Goal: Task Accomplishment & Management: Complete application form

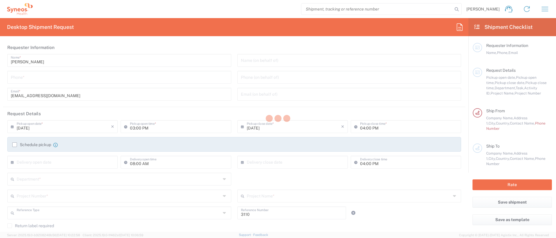
type input "Department"
type input "[GEOGRAPHIC_DATA]"
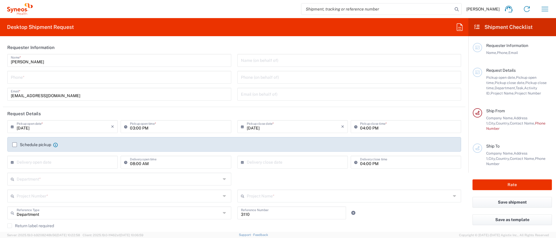
type input "Syneos Health Clinical [GEOGRAPHIC_DATA]"
click at [545, 9] on icon "button" at bounding box center [545, 9] width 7 height 4
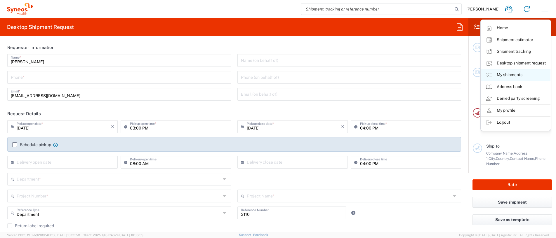
click at [508, 75] on link "My shipments" at bounding box center [516, 75] width 70 height 12
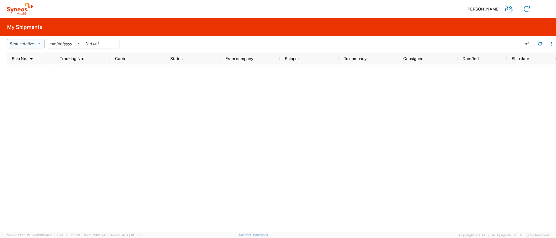
click at [40, 46] on icon "button" at bounding box center [38, 44] width 3 height 4
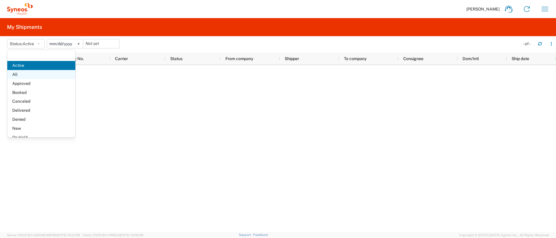
click at [23, 73] on span "All" at bounding box center [41, 74] width 68 height 9
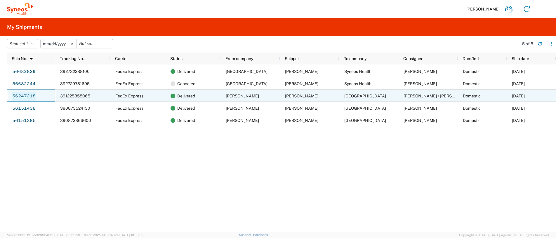
click at [26, 97] on link "56247218" at bounding box center [24, 96] width 24 height 9
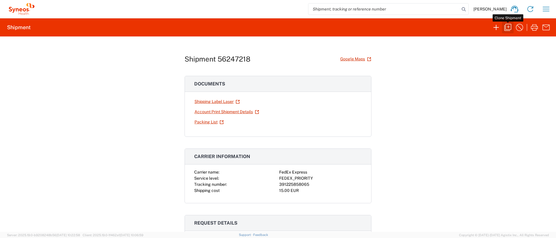
click at [507, 31] on icon "button" at bounding box center [508, 27] width 9 height 9
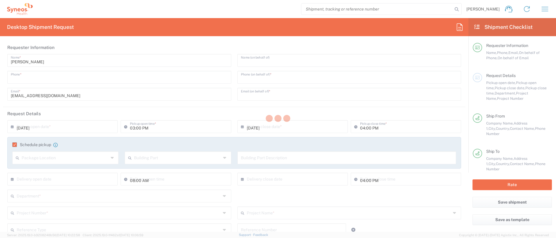
type input "620128167"
type input "[PERSON_NAME]"
type input "[PHONE_NUMBER]"
type input "[PERSON_NAME][EMAIL_ADDRESS][DOMAIN_NAME]"
type input "09:00 AM"
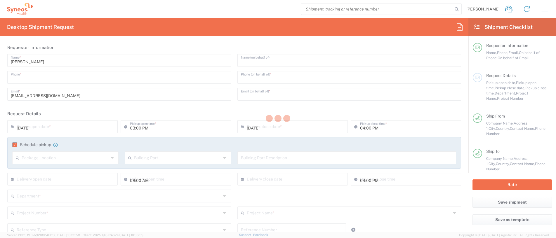
type input "11:00 AM"
type textarea "[EMAIL_ADDRESS][DOMAIN_NAME]"
type input "[PERSON_NAME]"
type input "[PERSON_NAME][STREET_ADDRESS]"
type input "Planta 3"
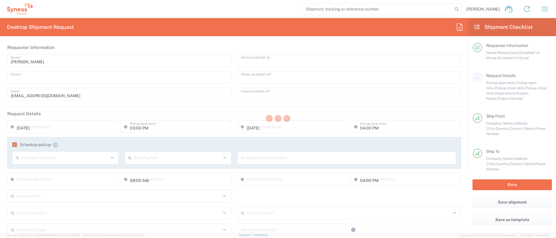
type input "[GEOGRAPHIC_DATA]"
type input "28020"
type input "[PERSON_NAME]"
type input "620128167"
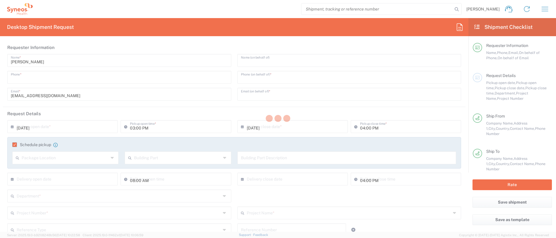
type input "[EMAIL_ADDRESS][DOMAIN_NAME]"
type input "[GEOGRAPHIC_DATA]"
type input "[STREET_ADDRESS][PERSON_NAME]"
type input "Servicio de Farmacia / Unidad de ensayos clínicos"
type input "Majadahonda"
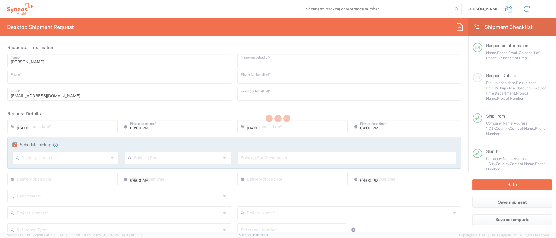
type input "[GEOGRAPHIC_DATA]"
type input "28222"
type input "[PERSON_NAME] / [PERSON_NAME]"
type input "0034 911 916 440"
type input "[EMAIL_ADDRESS][DOMAIN_NAME]"
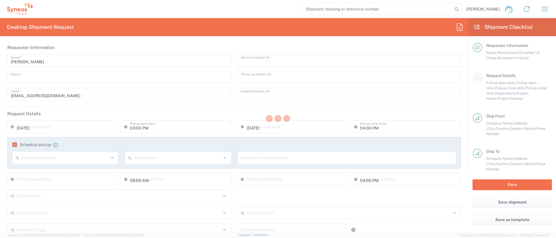
type input "Sender/Shipper"
type input "Not Sold"
type input "Sender/Shipper"
type input "Delivery Duty Paid"
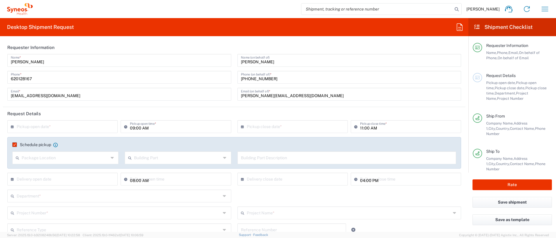
type input "3110"
type input "[GEOGRAPHIC_DATA]"
type input "Medium Box"
type input "7061958D"
type input "7061958D-[GEOGRAPHIC_DATA]-[GEOGRAPHIC_DATA]"
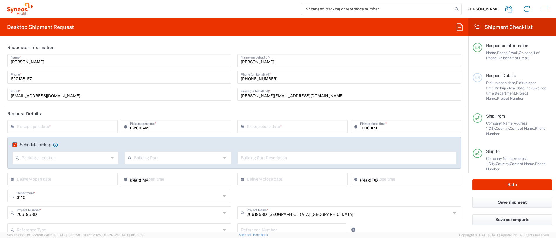
click at [12, 127] on icon at bounding box center [14, 126] width 6 height 9
click at [57, 180] on span "23" at bounding box center [54, 180] width 9 height 8
type input "[DATE]"
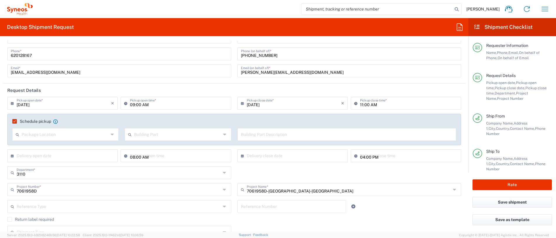
scroll to position [24, 0]
click at [111, 133] on icon at bounding box center [113, 133] width 4 height 9
click at [110, 123] on agx-checkbox-control "Schedule pickup When scheduling a pickup please be sure to meet the following c…" at bounding box center [234, 120] width 444 height 5
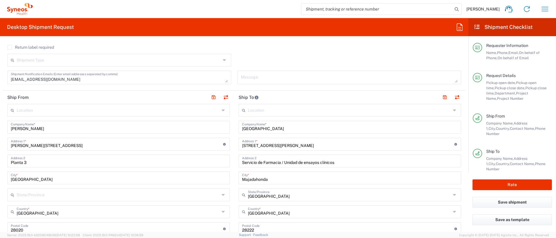
scroll to position [196, 0]
click at [150, 148] on input "[PERSON_NAME][STREET_ADDRESS]" at bounding box center [117, 143] width 212 height 10
click at [107, 160] on input "Planta 3" at bounding box center [119, 160] width 216 height 10
click at [106, 145] on input "Calle Betancunia" at bounding box center [117, 143] width 212 height 10
type input "[STREET_ADDRESS]"
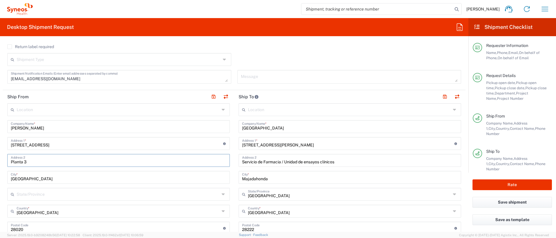
click at [97, 161] on input "Planta 3" at bounding box center [119, 160] width 216 height 10
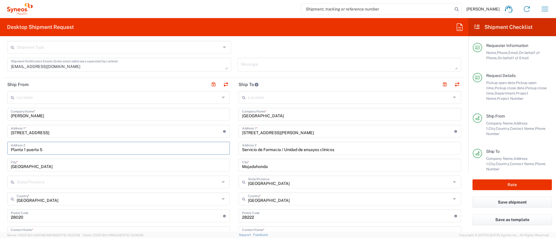
scroll to position [209, 0]
type input "Planta 1 puerta 5"
click at [51, 216] on input "undefined" at bounding box center [117, 215] width 212 height 10
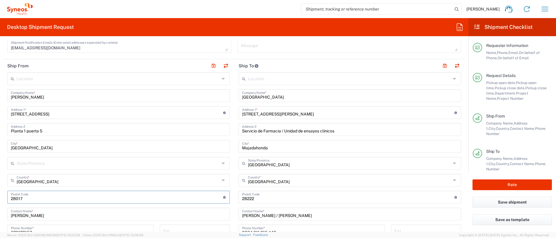
scroll to position [229, 0]
type input "28017"
click at [75, 220] on div "Location [PERSON_NAME] LLC-[GEOGRAPHIC_DATA] [GEOGRAPHIC_DATA] [GEOGRAPHIC_DATA…" at bounding box center [118, 210] width 223 height 279
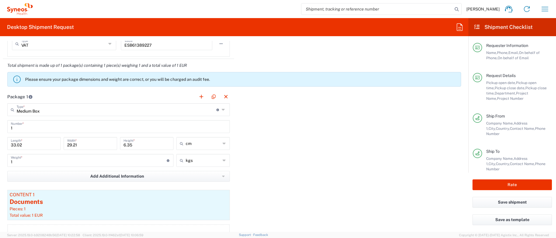
scroll to position [523, 0]
click at [222, 109] on icon at bounding box center [224, 109] width 5 height 9
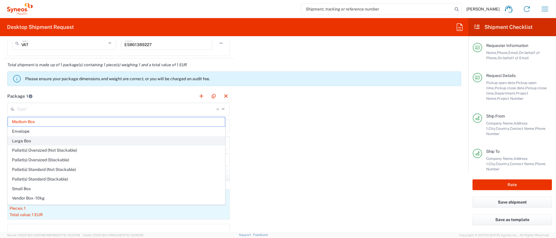
click at [119, 141] on span "Large Box" at bounding box center [116, 141] width 217 height 9
type input "Large Box"
type input "44.45"
type input "31.75"
type input "7.62"
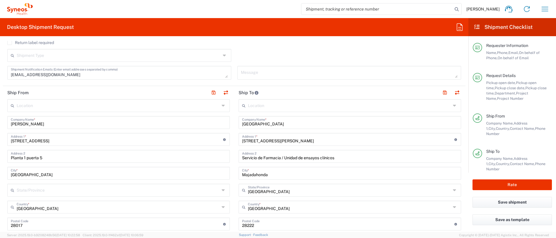
scroll to position [201, 0]
click at [326, 121] on input "[GEOGRAPHIC_DATA]" at bounding box center [350, 122] width 216 height 10
drag, startPoint x: 326, startPoint y: 121, endPoint x: 235, endPoint y: 122, distance: 90.9
click at [239, 122] on div "Hospital Universitario Puerta de Hierro Company Name *" at bounding box center [350, 122] width 223 height 13
paste input "[GEOGRAPHIC_DATA] s/n Edificio de [GEOGRAPHIC_DATA] baja Despacho de Investigac…"
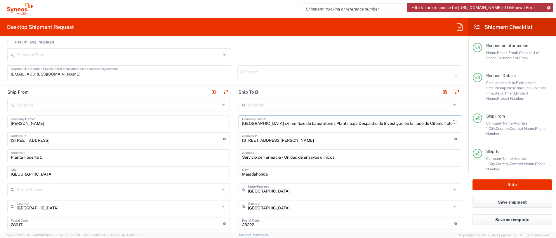
scroll to position [0, 106]
drag, startPoint x: 294, startPoint y: 123, endPoint x: 397, endPoint y: 124, distance: 103.2
click at [397, 124] on input "[GEOGRAPHIC_DATA] s/n Edificio de Laboratorios Planta baja Despacho de Investig…" at bounding box center [347, 122] width 211 height 10
type input "[GEOGRAPHIC_DATA] [GEOGRAPHIC_DATA], [GEOGRAPHIC_DATA]"
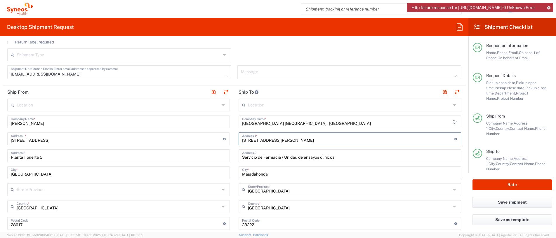
drag, startPoint x: 350, startPoint y: 137, endPoint x: 227, endPoint y: 141, distance: 122.2
click at [227, 141] on div "Ship From Location [PERSON_NAME] LLC-[GEOGRAPHIC_DATA] [GEOGRAPHIC_DATA] [GEOGR…" at bounding box center [234, 233] width 463 height 295
paste input "[GEOGRAPHIC_DATA] s/n Edificio de [GEOGRAPHIC_DATA] baja Despacho de Investigac…"
type input "[GEOGRAPHIC_DATA] s/n Edificio de [GEOGRAPHIC_DATA] baja Despacho de Investigac…"
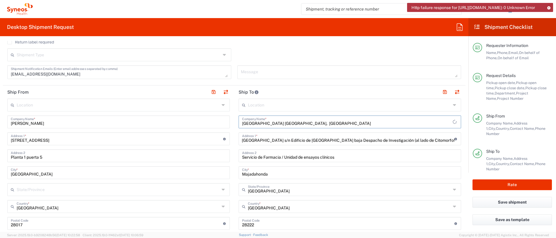
scroll to position [0, 0]
drag, startPoint x: 295, startPoint y: 124, endPoint x: 342, endPoint y: 125, distance: 46.8
click at [342, 125] on input "[GEOGRAPHIC_DATA] [GEOGRAPHIC_DATA], [GEOGRAPHIC_DATA]" at bounding box center [347, 122] width 211 height 10
type input "[GEOGRAPHIC_DATA]"
click at [287, 172] on input "Majadahonda" at bounding box center [350, 172] width 216 height 10
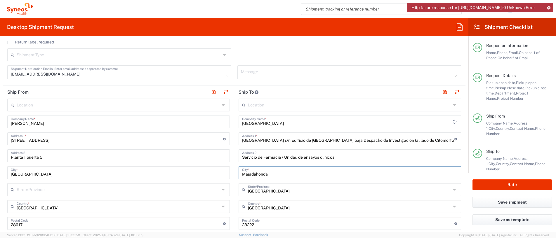
drag, startPoint x: 287, startPoint y: 172, endPoint x: 236, endPoint y: 173, distance: 51.7
click at [239, 173] on div "[GEOGRAPHIC_DATA] *" at bounding box center [350, 173] width 223 height 13
paste input "48903 [GEOGRAPHIC_DATA], [GEOGRAPHIC_DATA]"
type input "48903 [GEOGRAPHIC_DATA], [GEOGRAPHIC_DATA]"
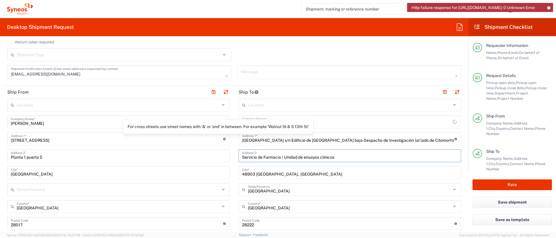
drag, startPoint x: 335, startPoint y: 158, endPoint x: 215, endPoint y: 139, distance: 121.6
click at [215, 139] on div "Ship From Location [PERSON_NAME] LLC-[GEOGRAPHIC_DATA] [GEOGRAPHIC_DATA] [GEOGR…" at bounding box center [234, 233] width 463 height 295
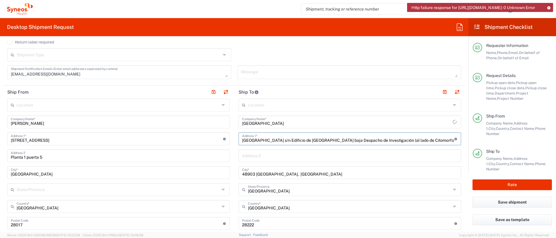
scroll to position [0, 1]
drag, startPoint x: 276, startPoint y: 143, endPoint x: 466, endPoint y: 146, distance: 189.4
click at [466, 146] on form "Requester Information [PERSON_NAME] Name * [PHONE_NUMBER] Phone * [EMAIL_ADDRES…" at bounding box center [234, 136] width 469 height 191
type input "[GEOGRAPHIC_DATA] s/n"
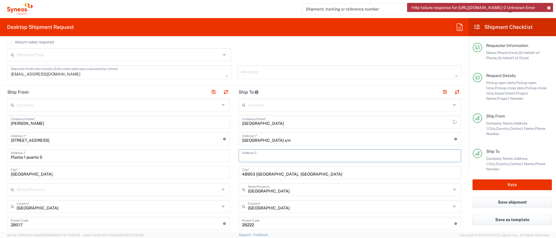
click at [390, 157] on input "text" at bounding box center [350, 156] width 216 height 10
paste input "Edificio de Laboratorios Planta baja Despacho de Investigación (al lado de Cito…"
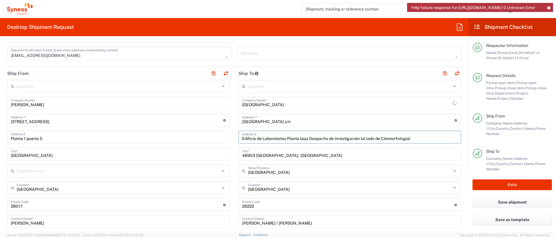
scroll to position [221, 0]
type input "Edificio de Laboratorios Planta baja Despacho de Investigación (al lado de Cito…"
drag, startPoint x: 274, startPoint y: 156, endPoint x: 298, endPoint y: 158, distance: 24.0
click at [298, 158] on div "48903 [GEOGRAPHIC_DATA], [GEOGRAPHIC_DATA] City *" at bounding box center [350, 153] width 223 height 13
type input "48903 Barakaldo,"
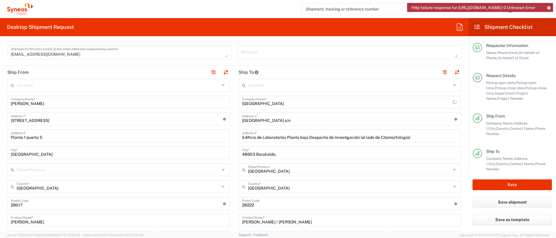
click at [453, 169] on icon at bounding box center [455, 169] width 5 height 9
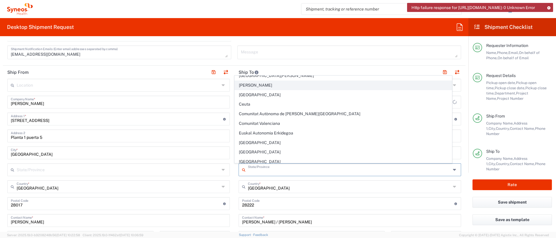
scroll to position [53, 0]
click at [391, 137] on span "Euskal Autonomia Erkidegoa" at bounding box center [343, 132] width 217 height 9
type input "Euskal Autonomia Erkidegoa"
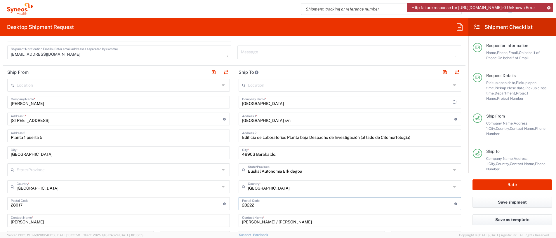
click at [274, 208] on input "undefined" at bounding box center [348, 203] width 212 height 10
type input "2"
type input "48903"
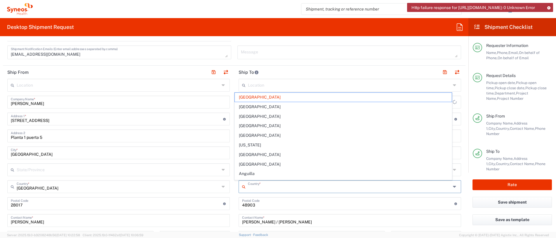
click at [291, 188] on input "text" at bounding box center [349, 186] width 203 height 10
click at [391, 215] on input "[PERSON_NAME] / [PERSON_NAME]" at bounding box center [350, 220] width 216 height 10
type input "[GEOGRAPHIC_DATA]"
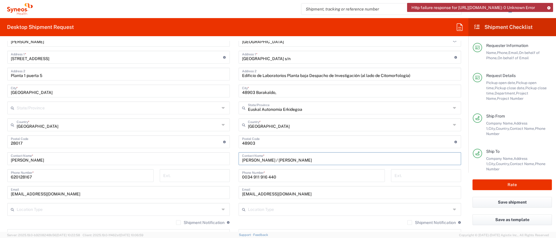
scroll to position [283, 0]
drag, startPoint x: 332, startPoint y: 160, endPoint x: 238, endPoint y: 157, distance: 94.1
click at [239, 157] on div "[PERSON_NAME] / [PERSON_NAME] Contact Name *" at bounding box center [350, 158] width 223 height 13
paste input "[PERSON_NAME] /[PERSON_NAME]"
type input "[PERSON_NAME] /[PERSON_NAME]"
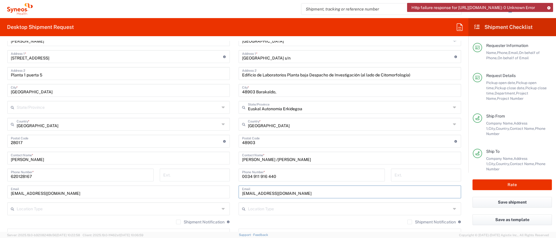
drag, startPoint x: 313, startPoint y: 194, endPoint x: 238, endPoint y: 197, distance: 74.9
click at [239, 197] on div "[EMAIL_ADDRESS][DOMAIN_NAME] Email" at bounding box center [350, 192] width 223 height 13
paste input "[EMAIL_ADDRESS][DOMAIN_NAME]; [DOMAIN_NAME][EMAIL_ADDRESS][DOMAIN_NAME]"
type input "[EMAIL_ADDRESS][DOMAIN_NAME]; [DOMAIN_NAME][EMAIL_ADDRESS][DOMAIN_NAME]"
drag, startPoint x: 295, startPoint y: 179, endPoint x: 238, endPoint y: 177, distance: 57.6
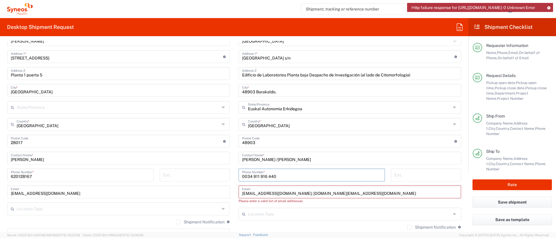
click at [242, 177] on input "0034 911 916 440" at bounding box center [311, 175] width 139 height 10
paste input "0034 94 600 6000 (Ext 7053)"
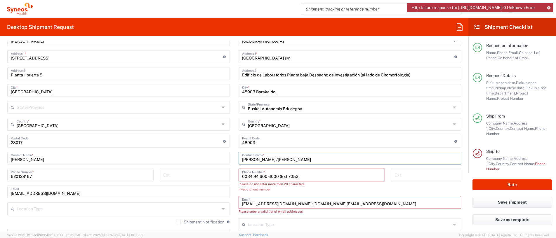
click at [338, 161] on input "[PERSON_NAME] /[PERSON_NAME]" at bounding box center [350, 158] width 216 height 10
click at [243, 177] on input "0034 94 600 6000 (Ext 7053)" at bounding box center [311, 175] width 139 height 10
click at [300, 189] on div "Please do not enter more than 20 characters Invalid phone number" at bounding box center [312, 187] width 146 height 11
click at [251, 176] on input "34 94 600 6000 (Ext 7053)" at bounding box center [311, 175] width 139 height 10
click at [259, 176] on input "34 94600 6000 (Ext 7053)" at bounding box center [311, 175] width 139 height 10
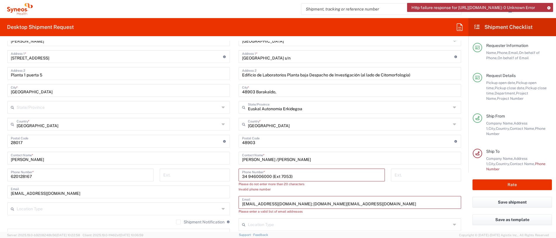
click at [291, 172] on input "34 946006000 (Ext 7053)" at bounding box center [311, 175] width 139 height 10
click at [269, 176] on input "34 946006000 (Ext 7053" at bounding box center [311, 175] width 139 height 10
click at [239, 176] on div "[PHONE_NUMBER] Ext 7053 Phone Number *" at bounding box center [312, 175] width 146 height 13
click at [242, 178] on input "34 946006000 Ext 7053" at bounding box center [311, 175] width 139 height 10
type input "34 946006000 Ext 7053"
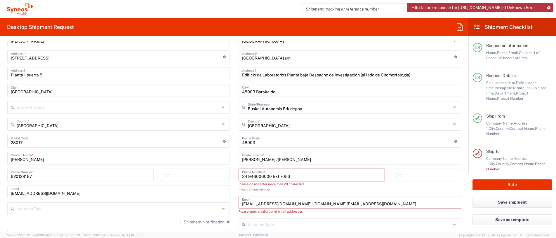
click at [328, 192] on div "Please do not enter more than 20 characters Invalid phone number" at bounding box center [312, 187] width 146 height 11
click at [283, 200] on input "[EMAIL_ADDRESS][DOMAIN_NAME]; [DOMAIN_NAME][EMAIL_ADDRESS][DOMAIN_NAME]" at bounding box center [350, 202] width 216 height 10
click at [332, 203] on input "[EMAIL_ADDRESS][DOMAIN_NAME]; [DOMAIN_NAME][EMAIL_ADDRESS][DOMAIN_NAME]" at bounding box center [350, 202] width 216 height 10
click at [332, 203] on input "SAIOA.ARAMBARRIURUNUELA@bio-bizkaia.eusNAGORE.ALONSOMEDIAVILLA@[DOMAIN_NAME]" at bounding box center [350, 202] width 216 height 10
type input "SAIOA.ARAMBARRIURUNUELA@bio-bizkaia.eusN [EMAIL_ADDRESS][DOMAIN_NAME]"
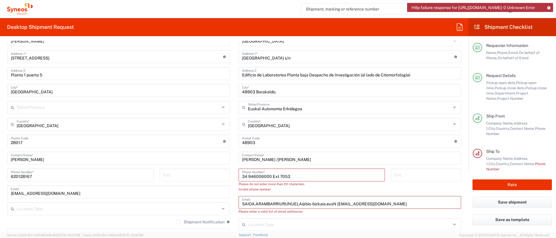
click at [276, 178] on input "34 946006000 Ext 7053" at bounding box center [311, 175] width 139 height 10
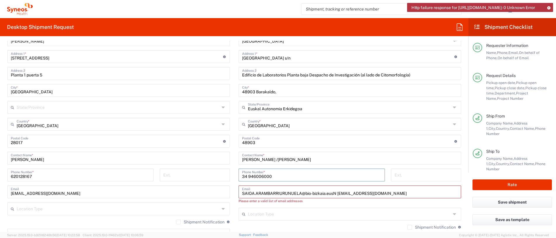
click at [244, 177] on input "34 946006000" at bounding box center [311, 175] width 139 height 10
click at [274, 173] on input "946006000" at bounding box center [311, 175] width 139 height 10
click at [262, 178] on input "946006000 7053" at bounding box center [311, 175] width 139 height 10
drag, startPoint x: 280, startPoint y: 174, endPoint x: 262, endPoint y: 176, distance: 18.2
click at [262, 176] on input "946006000 7053" at bounding box center [311, 175] width 139 height 10
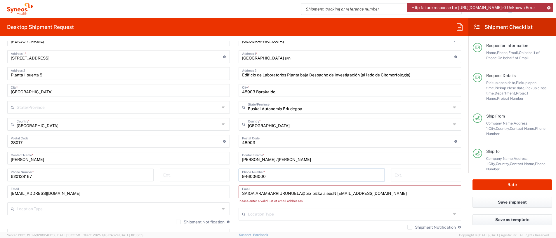
type input "946006000"
click at [401, 172] on input "tel" at bounding box center [426, 175] width 63 height 10
paste input "7053"
type input "7053"
click at [388, 202] on div "Please enter a valid list of email addresses" at bounding box center [350, 201] width 223 height 5
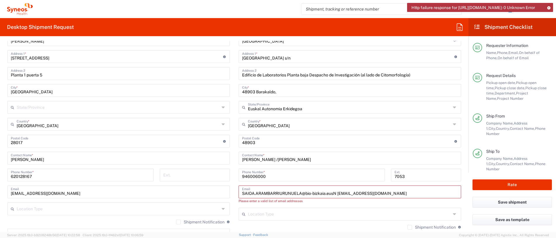
click at [312, 193] on input "SAIOA.ARAMBARRIURUNUELA@bio-bizkaia.eusN [EMAIL_ADDRESS][DOMAIN_NAME]" at bounding box center [350, 192] width 216 height 10
click at [330, 194] on input "SAIOA.ARAMBARRIURUNUELA@bio-bizkaia.eusN [EMAIL_ADDRESS][DOMAIN_NAME]" at bounding box center [350, 192] width 216 height 10
drag, startPoint x: 330, startPoint y: 194, endPoint x: 435, endPoint y: 187, distance: 104.9
click at [435, 187] on input "[EMAIL_ADDRESS][DOMAIN_NAME] N [DOMAIN_NAME][EMAIL_ADDRESS][DOMAIN_NAME]" at bounding box center [350, 192] width 216 height 10
type input "[EMAIL_ADDRESS][DOMAIN_NAME]"
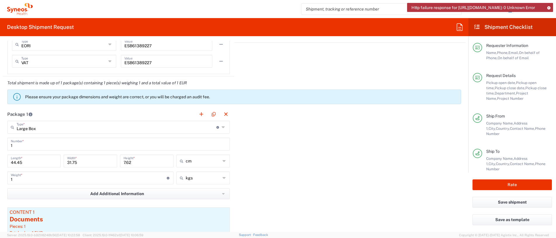
scroll to position [508, 0]
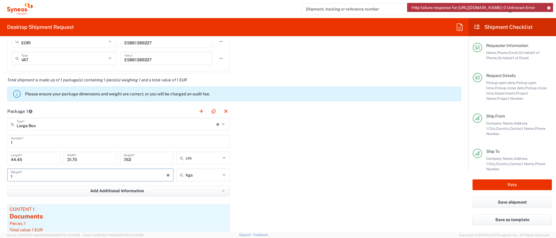
click at [60, 179] on input "1" at bounding box center [89, 175] width 156 height 10
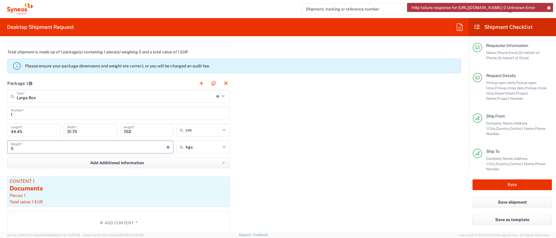
scroll to position [537, 0]
type input "5"
click at [35, 186] on div "Documents" at bounding box center [119, 188] width 218 height 9
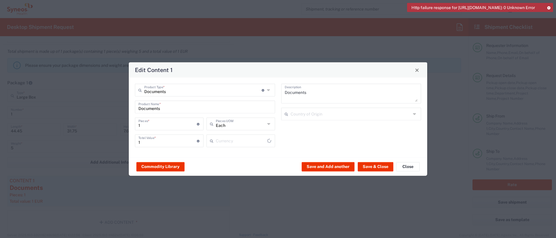
type input "Euro"
click at [191, 89] on input "text" at bounding box center [202, 90] width 117 height 10
type input "E"
type input "LIBRA"
click at [369, 166] on button "Save & Close" at bounding box center [376, 166] width 36 height 9
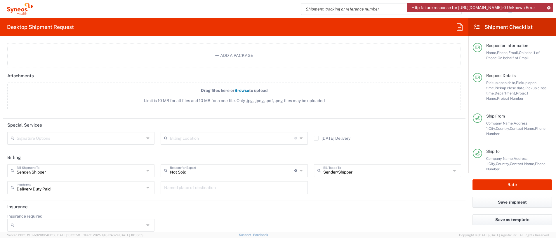
scroll to position [739, 0]
click at [227, 177] on div "Not Sold Reason for Export Not Sold Gift Personal Effects Repair/Warranty Retur…" at bounding box center [234, 172] width 153 height 17
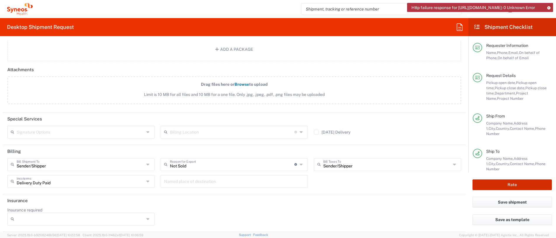
click at [494, 187] on button "Rate" at bounding box center [512, 185] width 79 height 11
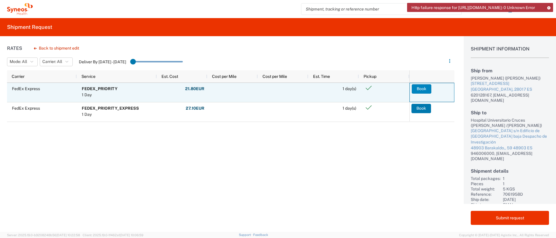
click at [420, 88] on button "Book" at bounding box center [422, 88] width 20 height 9
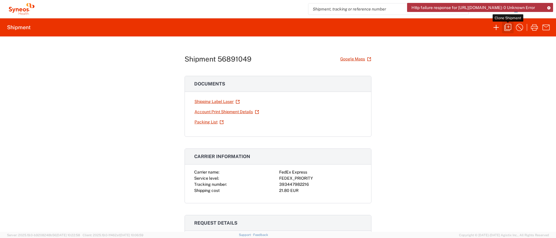
click at [509, 29] on icon "button" at bounding box center [508, 27] width 9 height 9
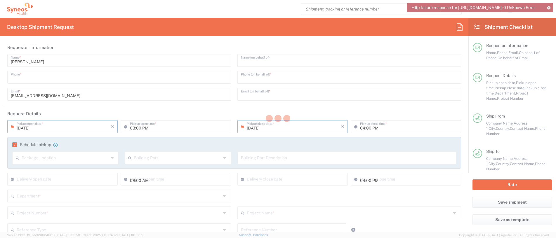
type input "620128167"
type input "[PERSON_NAME]"
type input "[PHONE_NUMBER]"
type input "[PERSON_NAME][EMAIL_ADDRESS][DOMAIN_NAME]"
type input "[DATE]"
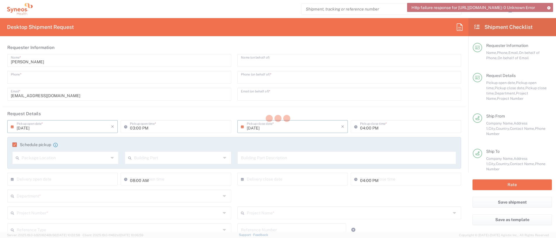
type input "09:00 AM"
type input "[DATE]"
type input "11:00 AM"
type textarea "[EMAIL_ADDRESS][DOMAIN_NAME]"
type input "[PERSON_NAME]"
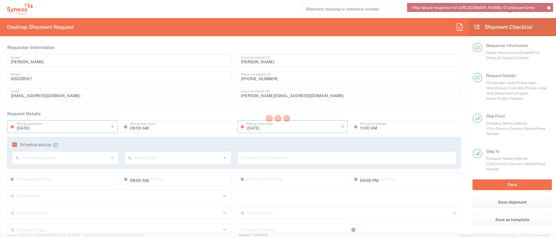
type input "[STREET_ADDRESS]"
type input "Planta 1 puerta 5"
type input "[GEOGRAPHIC_DATA]"
type input "28017"
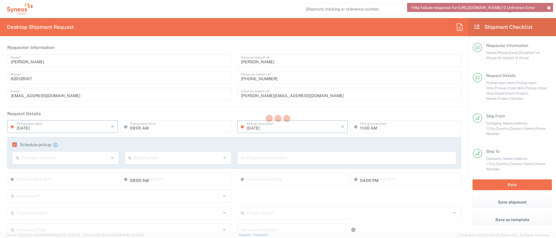
type input "[PERSON_NAME]"
type input "620128167"
type input "[EMAIL_ADDRESS][DOMAIN_NAME]"
type input "[GEOGRAPHIC_DATA]"
type input "[GEOGRAPHIC_DATA] s/n"
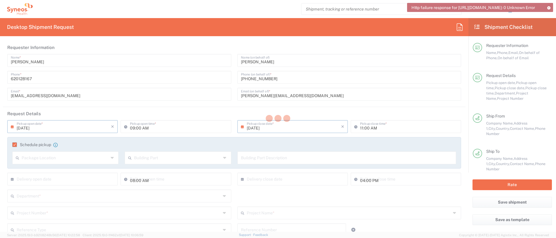
type input "Edificio de Laboratorios Planta baja Despacho de Investigación"
type input "48903 Barakaldo,"
type input "[GEOGRAPHIC_DATA]"
type input "48903"
type input "[PERSON_NAME] /[PERSON_NAME]"
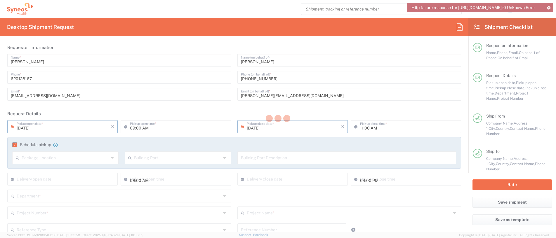
type input "946006000"
type input "7053"
type input "[EMAIL_ADDRESS][DOMAIN_NAME]"
type input "Sender/Shipper"
type input "Not Sold"
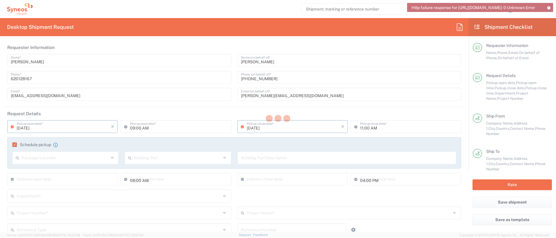
type input "Sender/Shipper"
type input "Delivery Duty Paid"
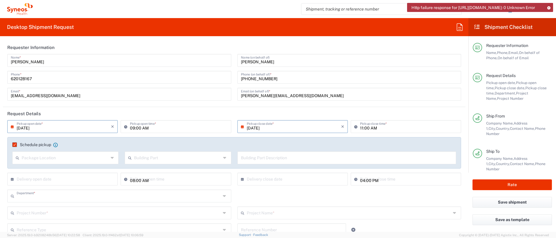
type input "3110"
type input "7061958D"
type input "Large Box"
type input "Euskal Autonomia Erkidegoa"
type input "7061958D-[GEOGRAPHIC_DATA]-[GEOGRAPHIC_DATA]"
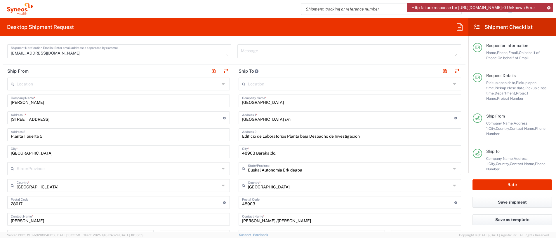
scroll to position [223, 0]
drag, startPoint x: 362, startPoint y: 90, endPoint x: 349, endPoint y: 113, distance: 26.8
click at [349, 113] on div "Location [PERSON_NAME] LLC-[GEOGRAPHIC_DATA] [GEOGRAPHIC_DATA] [GEOGRAPHIC_DATA…" at bounding box center [350, 199] width 223 height 245
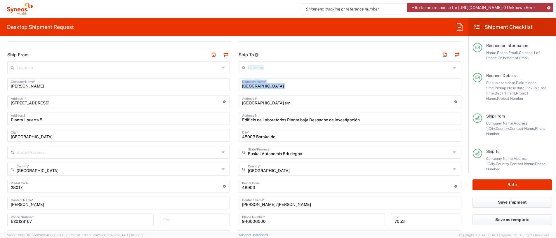
scroll to position [239, 0]
click at [349, 113] on input "Edificio de Laboratorios Planta baja Despacho de Investigación" at bounding box center [350, 118] width 216 height 10
click at [322, 122] on input "Edificio de Laboratorios Planta baja Despacho de Investigación" at bounding box center [350, 118] width 216 height 10
drag, startPoint x: 372, startPoint y: 119, endPoint x: 237, endPoint y: 115, distance: 135.7
click at [239, 115] on div "Edificio de Laboratorios Planta baja Despacho de Investigación Address 2" at bounding box center [350, 118] width 223 height 13
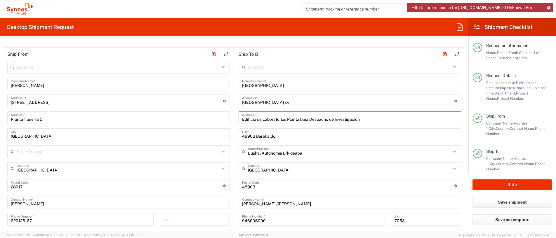
paste input "Servicio de Farmacia ([GEOGRAPHIC_DATA]) 48903 Barakaldo ([GEOGRAPHIC_DATA]) – …"
drag, startPoint x: 304, startPoint y: 121, endPoint x: 368, endPoint y: 125, distance: 64.1
click at [368, 125] on div "Location [PERSON_NAME] LLC-[GEOGRAPHIC_DATA] [GEOGRAPHIC_DATA] [GEOGRAPHIC_DATA…" at bounding box center [350, 183] width 223 height 245
type input "Servicio de Farmacia (Planta baja)"
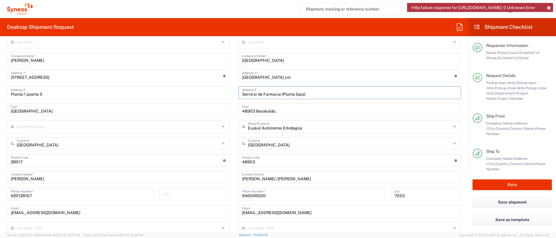
scroll to position [267, 0]
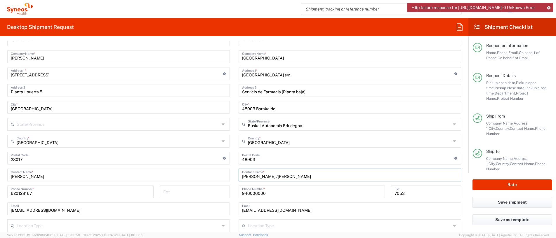
drag, startPoint x: 300, startPoint y: 176, endPoint x: 239, endPoint y: 175, distance: 61.7
click at [242, 175] on input "[PERSON_NAME] /[PERSON_NAME]" at bounding box center [350, 175] width 216 height 10
paste input "[PERSON_NAME] y [PERSON_NAME]"
click at [271, 177] on input "[PERSON_NAME] y [PERSON_NAME]" at bounding box center [350, 175] width 216 height 10
type input "[PERSON_NAME] ; [PERSON_NAME]"
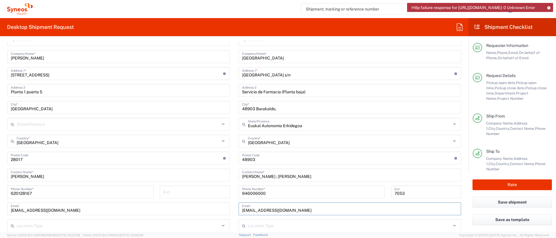
drag, startPoint x: 320, startPoint y: 212, endPoint x: 236, endPoint y: 210, distance: 83.6
click at [239, 210] on div "[EMAIL_ADDRESS][DOMAIN_NAME] Email" at bounding box center [350, 209] width 223 height 13
paste input "ensayosclinicos.farmaciacruces@osakidetz"
type input "[EMAIL_ADDRESS][DOMAIN_NAME]"
drag, startPoint x: 284, startPoint y: 193, endPoint x: 236, endPoint y: 193, distance: 47.6
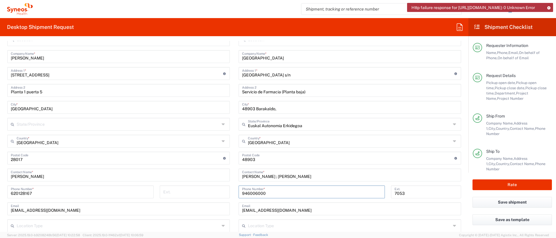
click at [239, 193] on div "946006000 Phone Number *" at bounding box center [312, 192] width 146 height 13
paste input "0034 638 974 687"
type input "0034 638 974 687"
drag, startPoint x: 401, startPoint y: 197, endPoint x: 397, endPoint y: 191, distance: 6.9
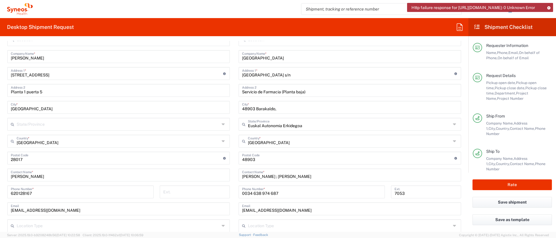
click at [397, 191] on div "7053 Ext." at bounding box center [426, 192] width 70 height 13
drag, startPoint x: 397, startPoint y: 191, endPoint x: 380, endPoint y: 191, distance: 16.7
click at [380, 191] on div "[PHONE_NUMBER] Phone Number * 7053 Ext." at bounding box center [350, 194] width 229 height 17
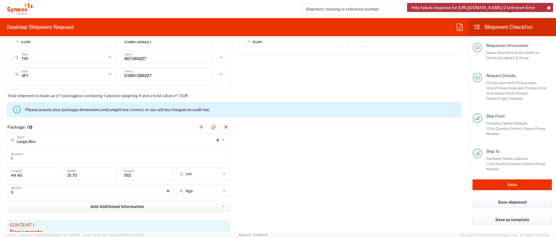
scroll to position [493, 0]
click at [222, 140] on icon at bounding box center [224, 139] width 5 height 9
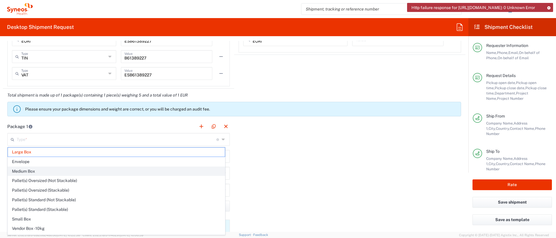
click at [187, 169] on span "Medium Box" at bounding box center [116, 171] width 217 height 9
type input "Medium Box"
type input "33.02"
type input "29.21"
type input "6.35"
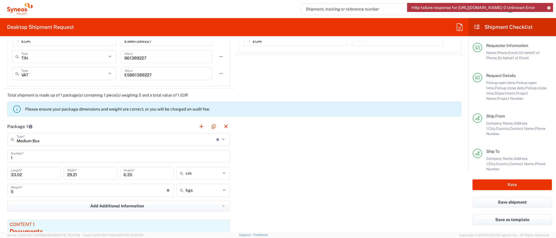
click at [222, 139] on icon at bounding box center [224, 139] width 5 height 9
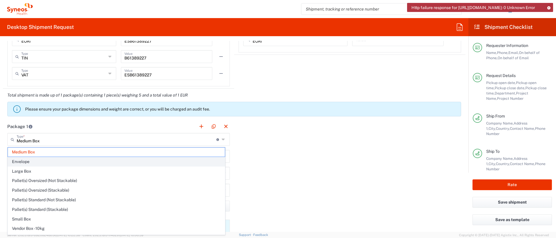
click at [168, 161] on span "Envelope" at bounding box center [116, 162] width 217 height 9
type input "Envelope"
type input "24.13"
type input "31.75"
type input "0.64"
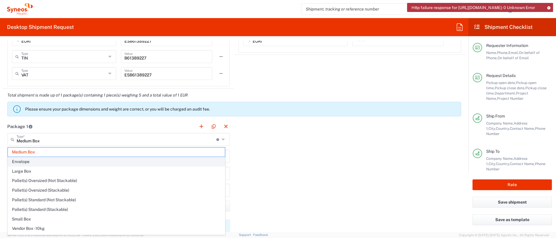
type input "0.45"
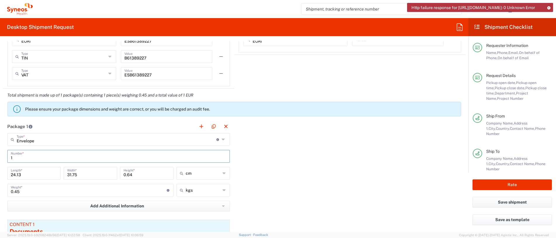
click at [168, 161] on input "1" at bounding box center [119, 156] width 216 height 10
click at [222, 140] on icon at bounding box center [224, 139] width 5 height 9
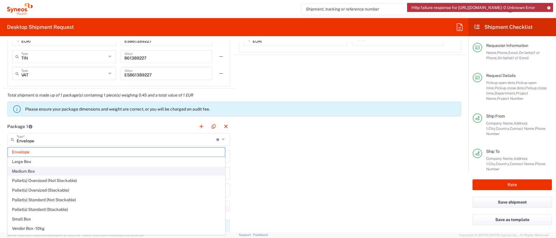
click at [193, 167] on span "Medium Box" at bounding box center [116, 171] width 217 height 9
type input "Medium Box"
type input "33.02"
type input "29.21"
type input "6.35"
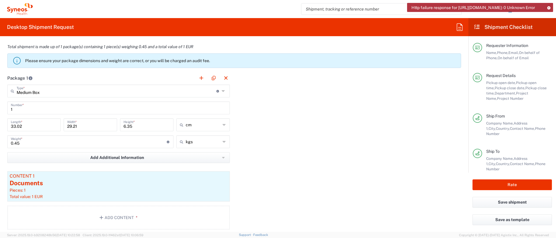
scroll to position [562, 0]
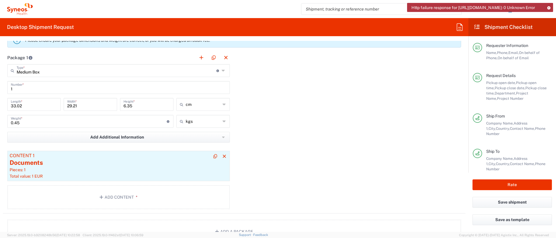
click at [131, 165] on div "Documents" at bounding box center [119, 163] width 218 height 9
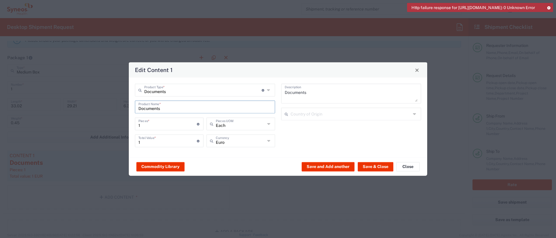
drag, startPoint x: 171, startPoint y: 110, endPoint x: 131, endPoint y: 99, distance: 41.3
click at [131, 99] on div "Documents Product Type * Document: Paper document generated internally by Syneo…" at bounding box center [278, 118] width 299 height 80
type input "L"
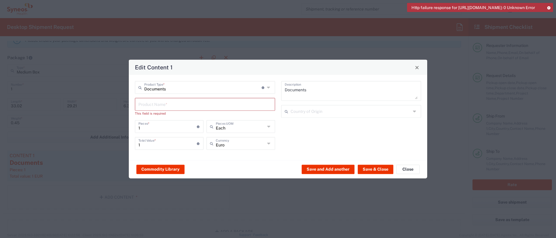
click at [131, 99] on div "Documents Product Type * Document: Paper document generated internally by Syneo…" at bounding box center [278, 117] width 299 height 85
click at [152, 104] on input "text" at bounding box center [205, 104] width 133 height 10
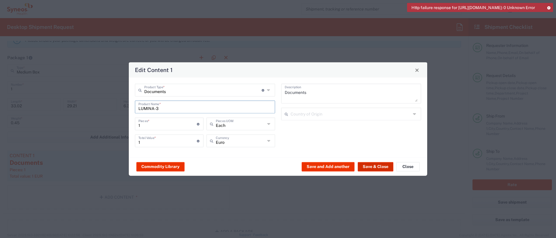
type input "LUMINA-3"
click at [375, 168] on button "Save & Close" at bounding box center [376, 166] width 36 height 9
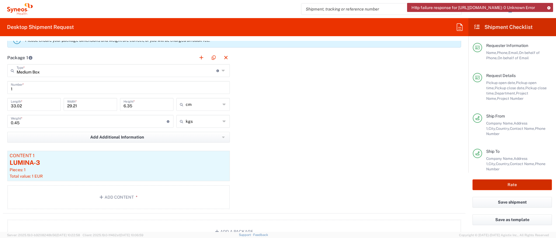
click at [519, 186] on button "Rate" at bounding box center [512, 185] width 79 height 11
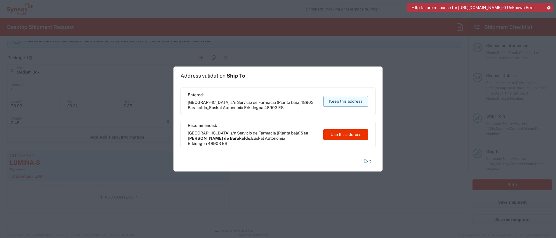
click at [343, 102] on button "Keep this address" at bounding box center [346, 101] width 45 height 11
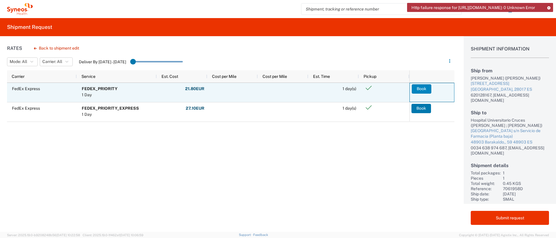
click at [423, 89] on button "Book" at bounding box center [422, 88] width 20 height 9
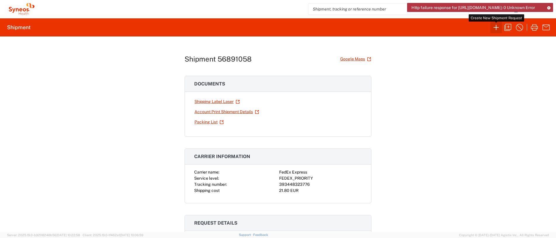
click at [497, 28] on icon "button" at bounding box center [496, 27] width 9 height 9
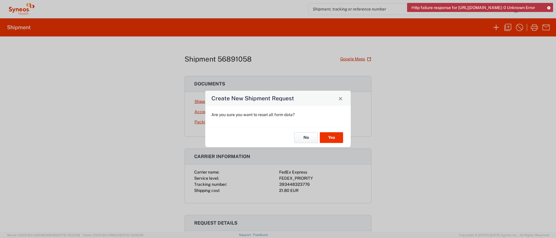
click at [307, 137] on button "No" at bounding box center [306, 137] width 23 height 11
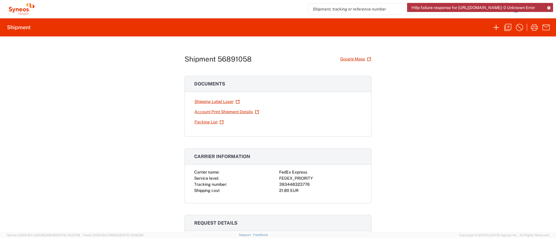
click at [550, 7] on icon at bounding box center [549, 7] width 4 height 3
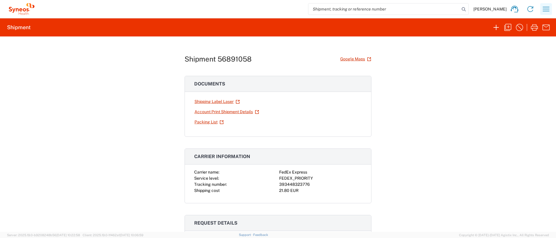
click at [547, 8] on icon "button" at bounding box center [546, 8] width 9 height 9
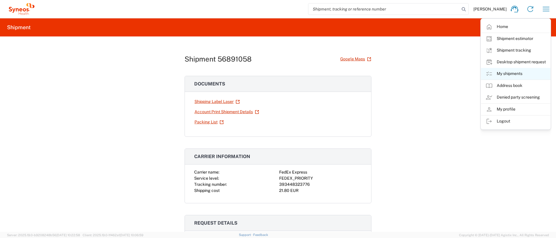
click at [501, 73] on link "My shipments" at bounding box center [516, 74] width 70 height 12
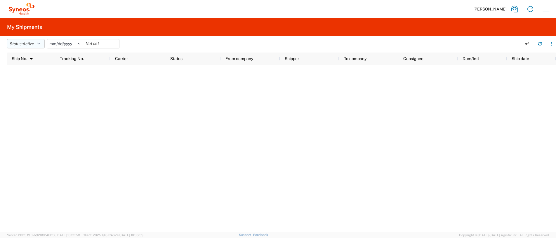
click at [40, 45] on icon "button" at bounding box center [38, 44] width 3 height 4
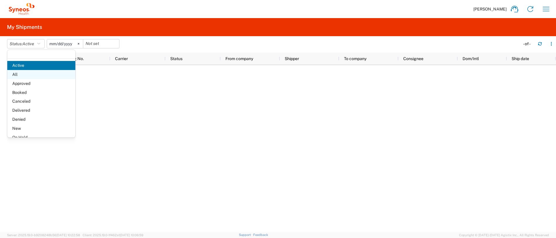
click at [31, 74] on span "All" at bounding box center [41, 74] width 68 height 9
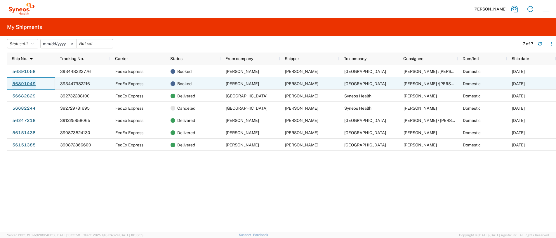
click at [32, 85] on link "56891049" at bounding box center [24, 83] width 24 height 9
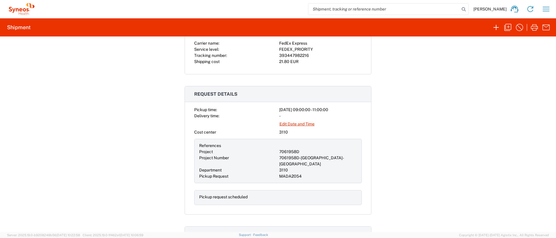
scroll to position [64, 0]
